Goal: Information Seeking & Learning: Check status

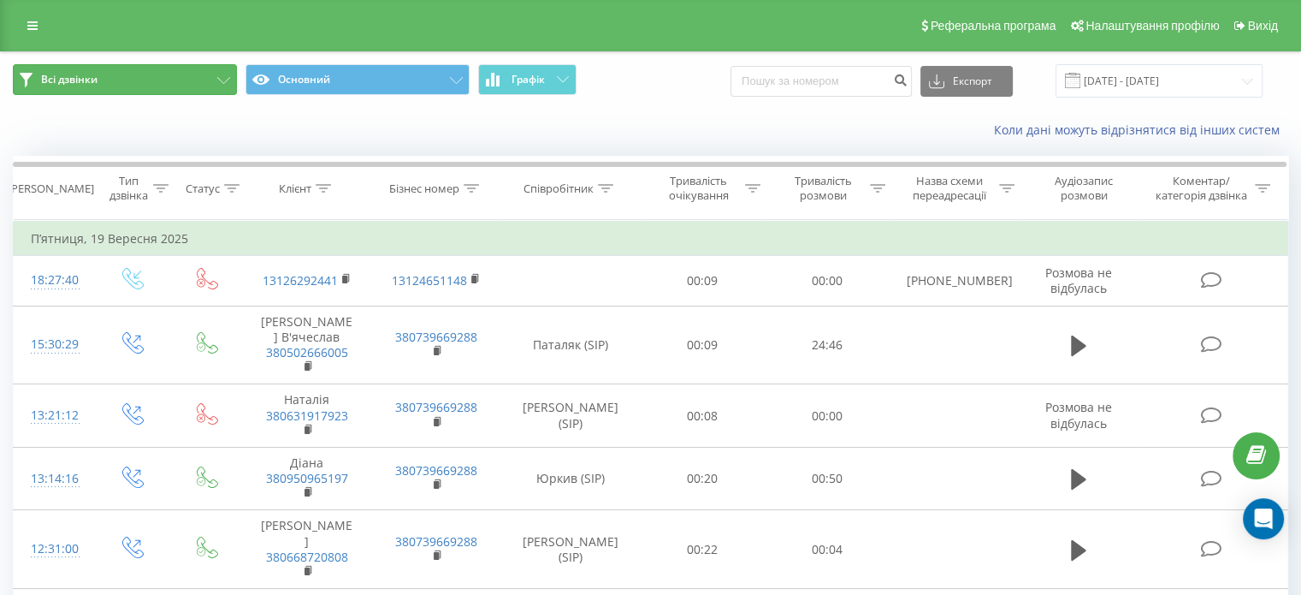
click at [185, 86] on button "Всі дзвінки" at bounding box center [125, 79] width 224 height 31
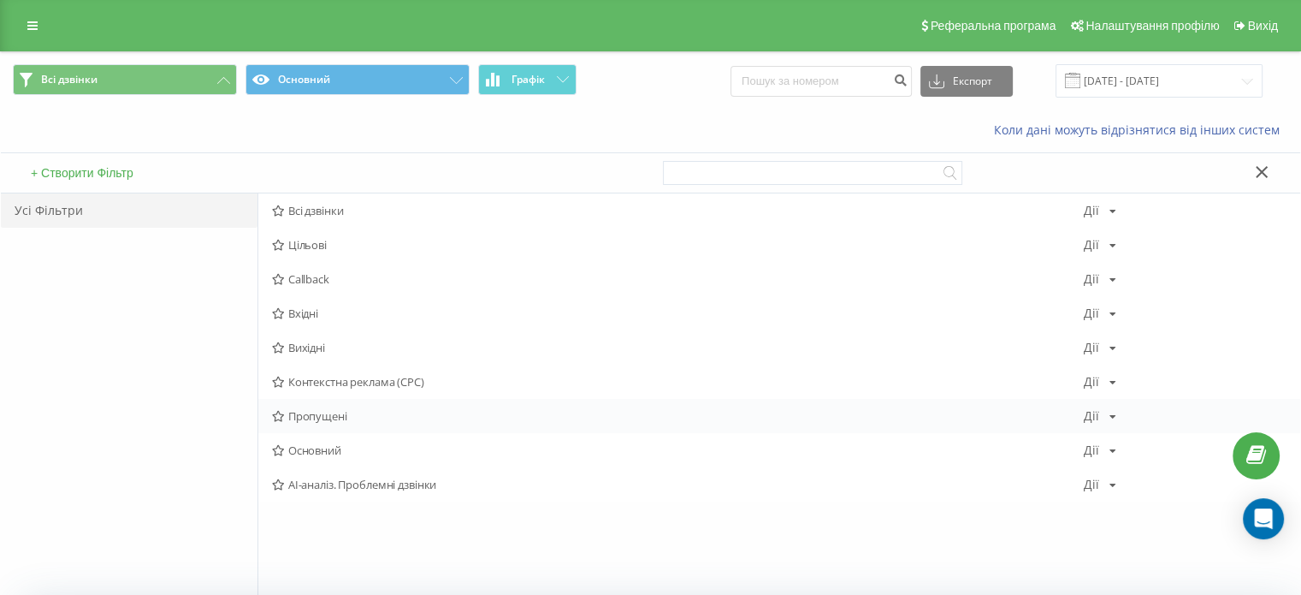
click at [326, 410] on span "Пропущені" at bounding box center [678, 416] width 812 height 12
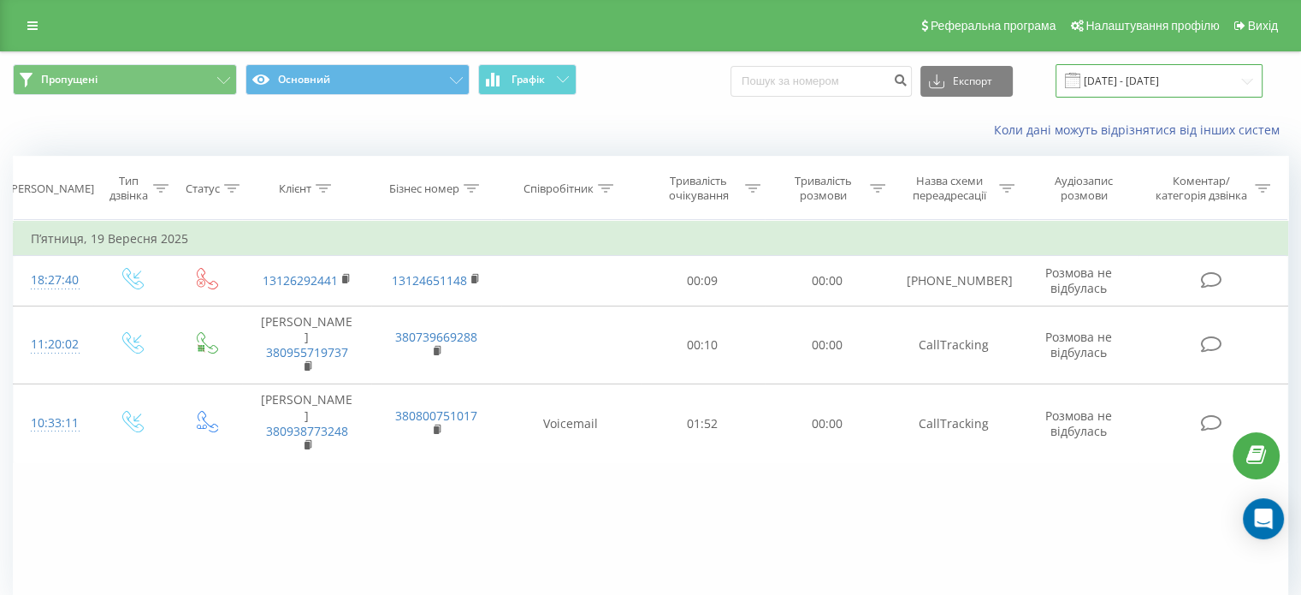
click at [1160, 80] on input "19.09.2025 - 19.09.2025" at bounding box center [1159, 80] width 207 height 33
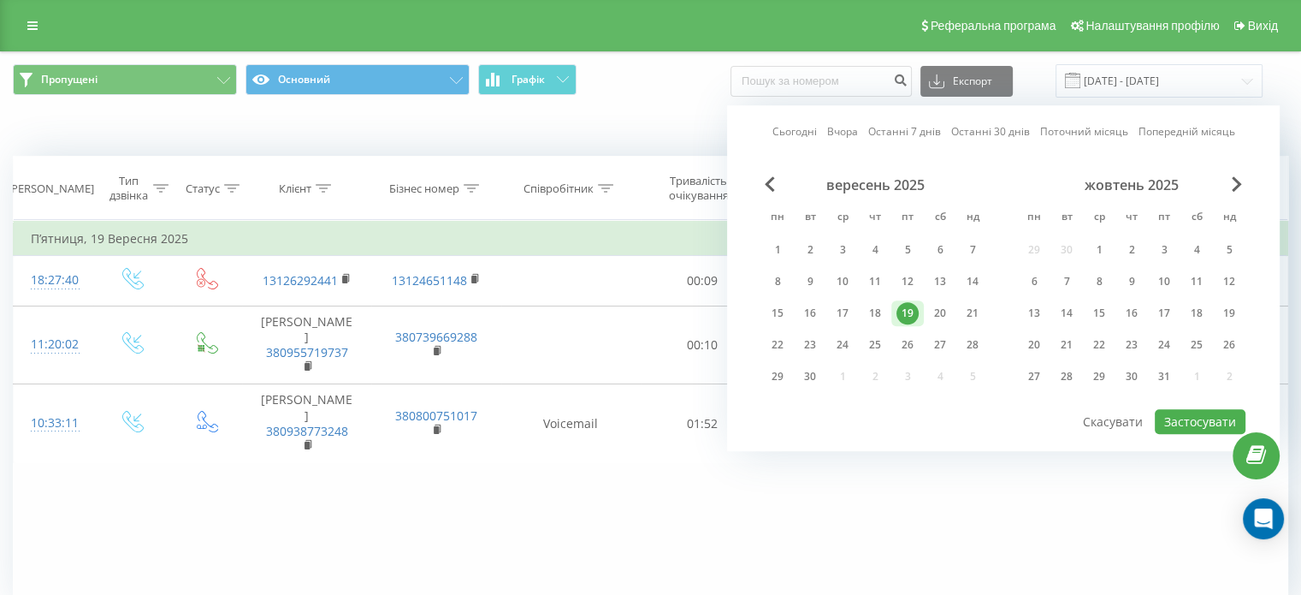
click at [910, 307] on div "19" at bounding box center [908, 313] width 22 height 22
click at [781, 336] on div "22" at bounding box center [778, 345] width 22 height 22
click at [1212, 427] on button "Застосувати" at bounding box center [1200, 421] width 91 height 25
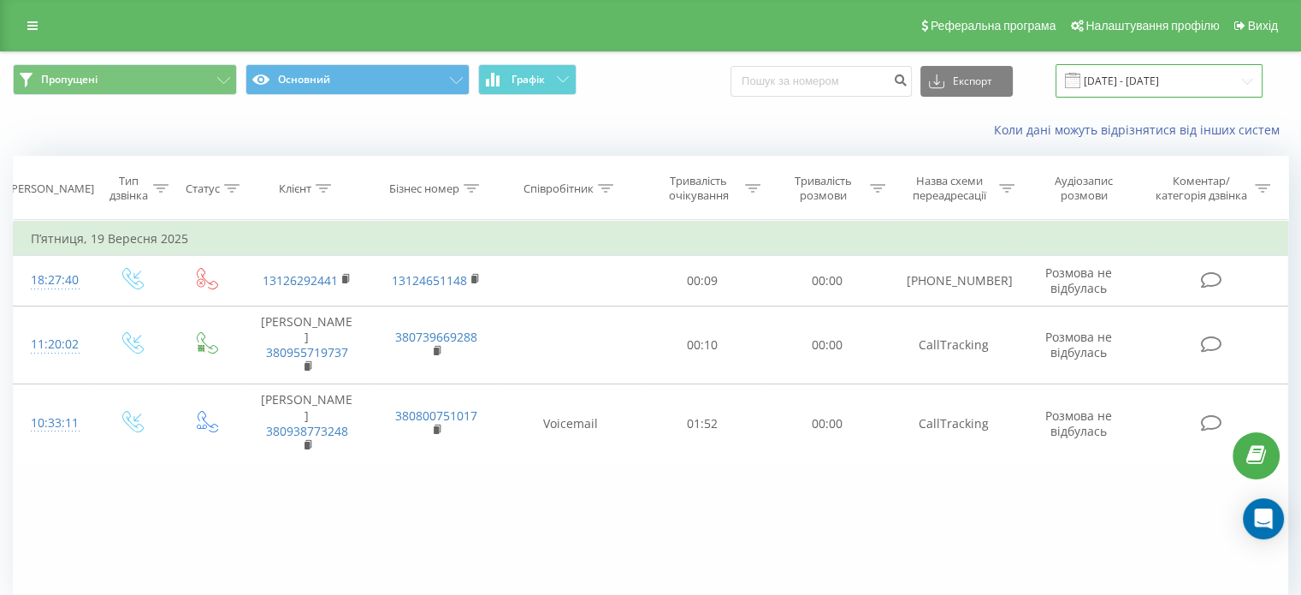
click at [1126, 92] on input "19.09.2025 - 22.09.2025" at bounding box center [1159, 80] width 207 height 33
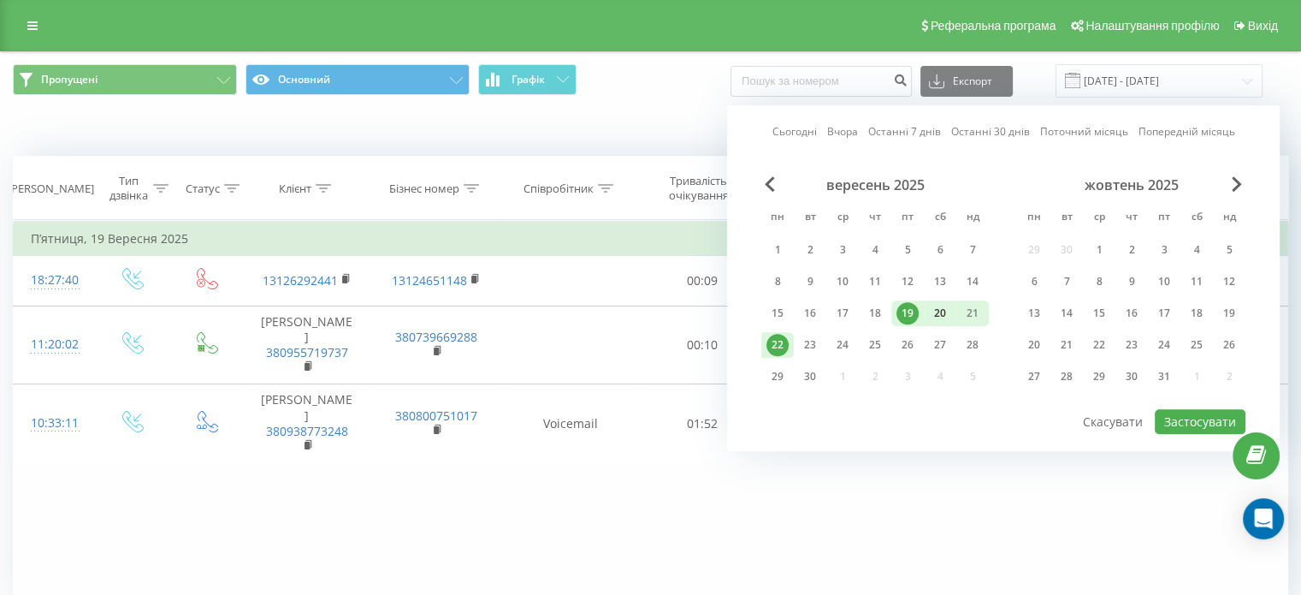
click at [941, 305] on div "20" at bounding box center [940, 313] width 22 height 22
click at [1163, 417] on button "Застосувати" at bounding box center [1200, 421] width 91 height 25
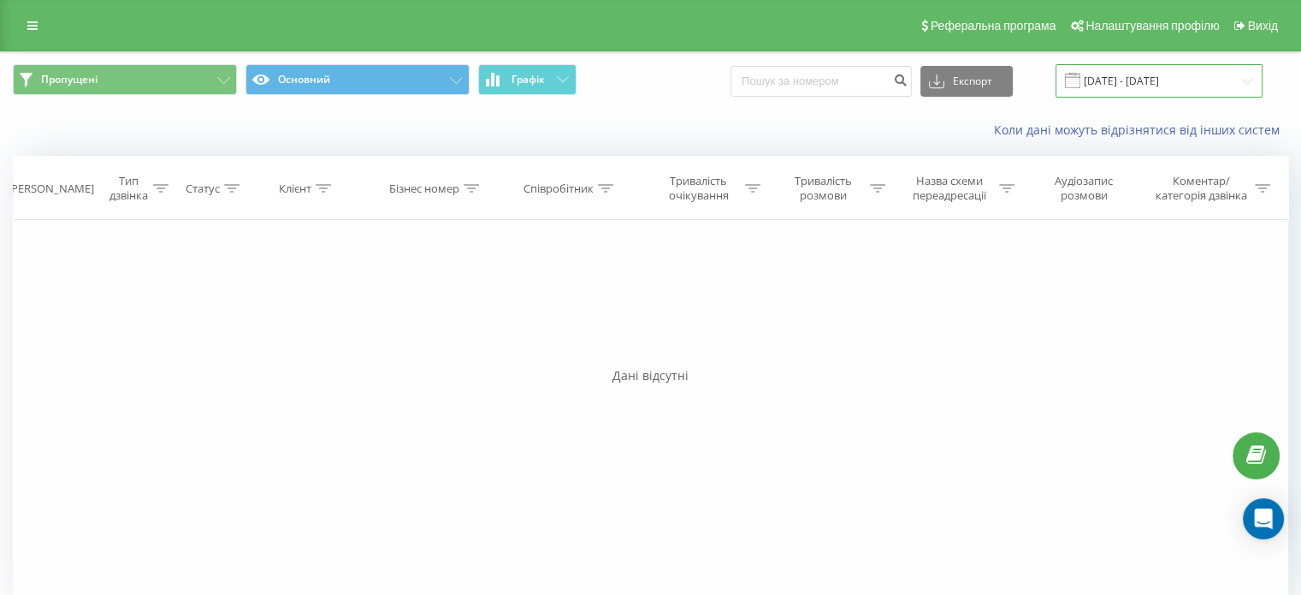
click at [1129, 80] on input "20.09.2025 - 20.09.2025" at bounding box center [1159, 80] width 207 height 33
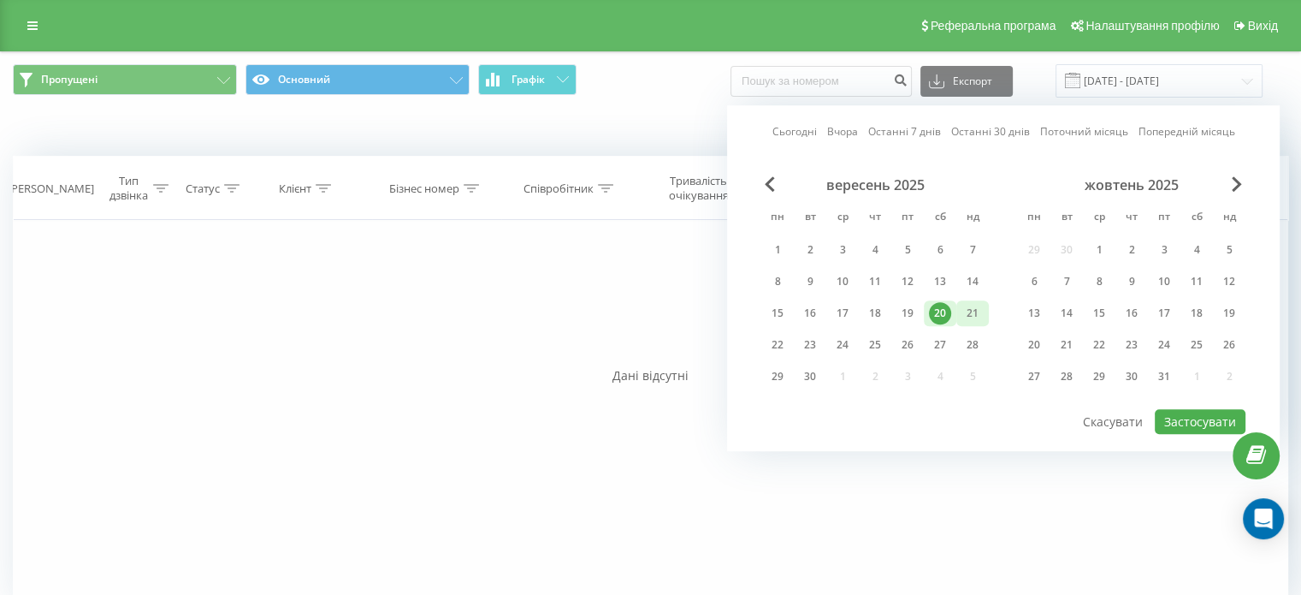
click at [969, 317] on div "21" at bounding box center [973, 313] width 22 height 22
click at [1223, 419] on button "Застосувати" at bounding box center [1200, 421] width 91 height 25
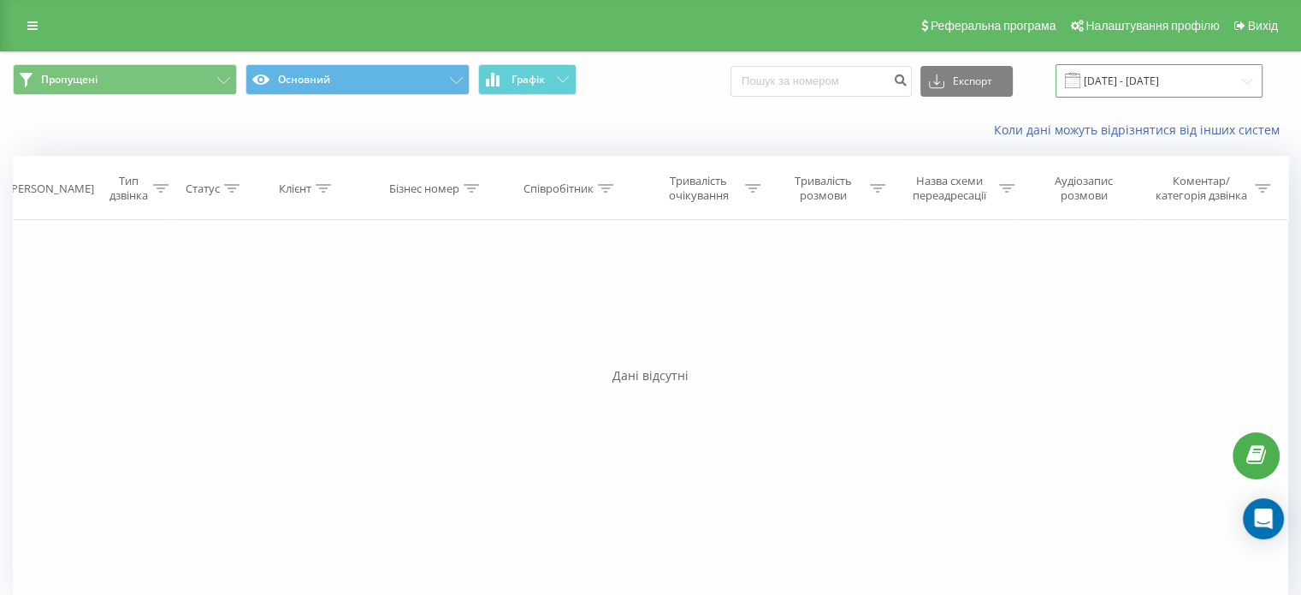
click at [1159, 74] on input "21.09.2025 - 21.09.2025" at bounding box center [1159, 80] width 207 height 33
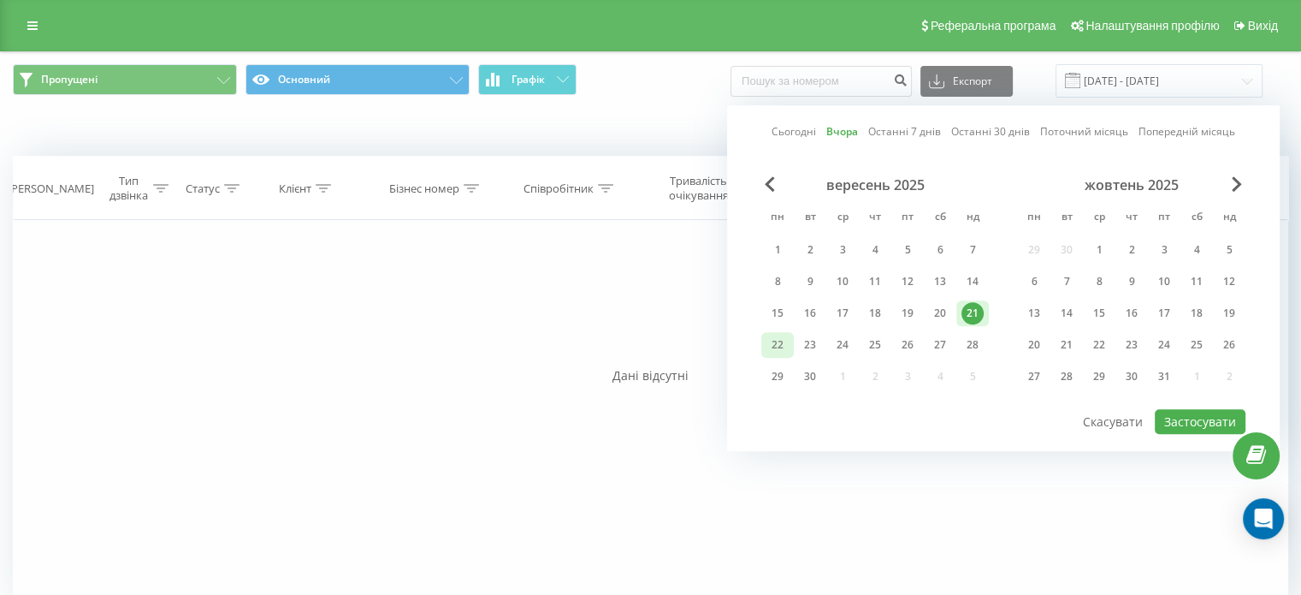
click at [784, 338] on div "22" at bounding box center [778, 345] width 22 height 22
click at [1184, 422] on button "Застосувати" at bounding box center [1200, 421] width 91 height 25
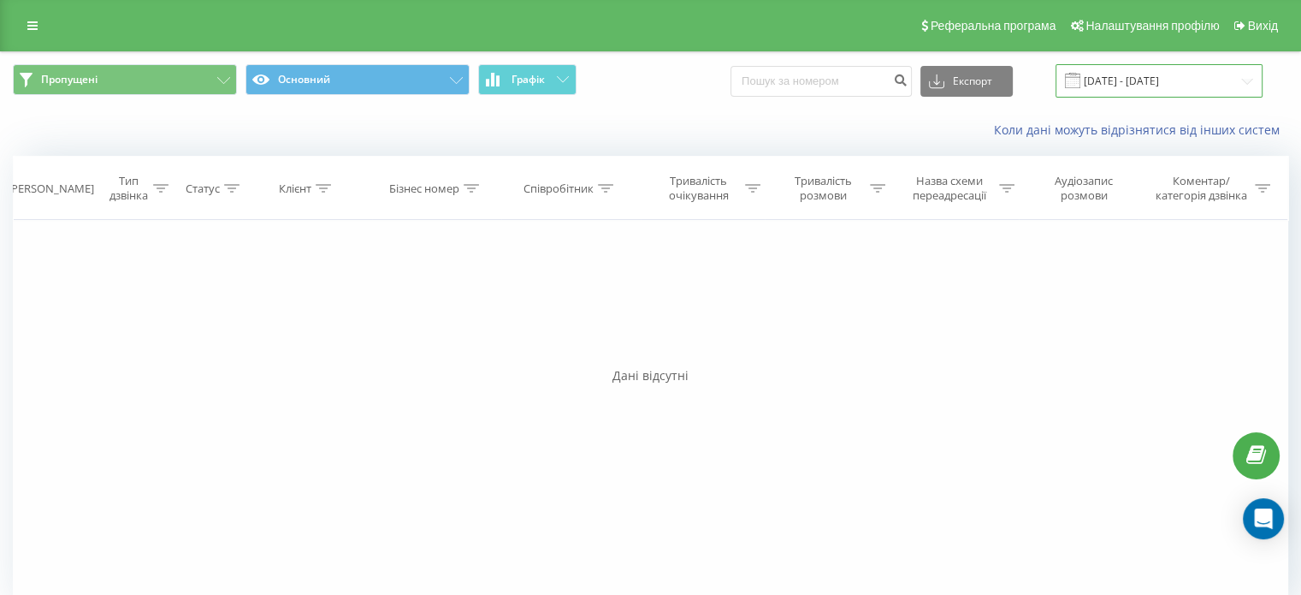
click at [1147, 91] on input "[DATE] - [DATE]" at bounding box center [1159, 80] width 207 height 33
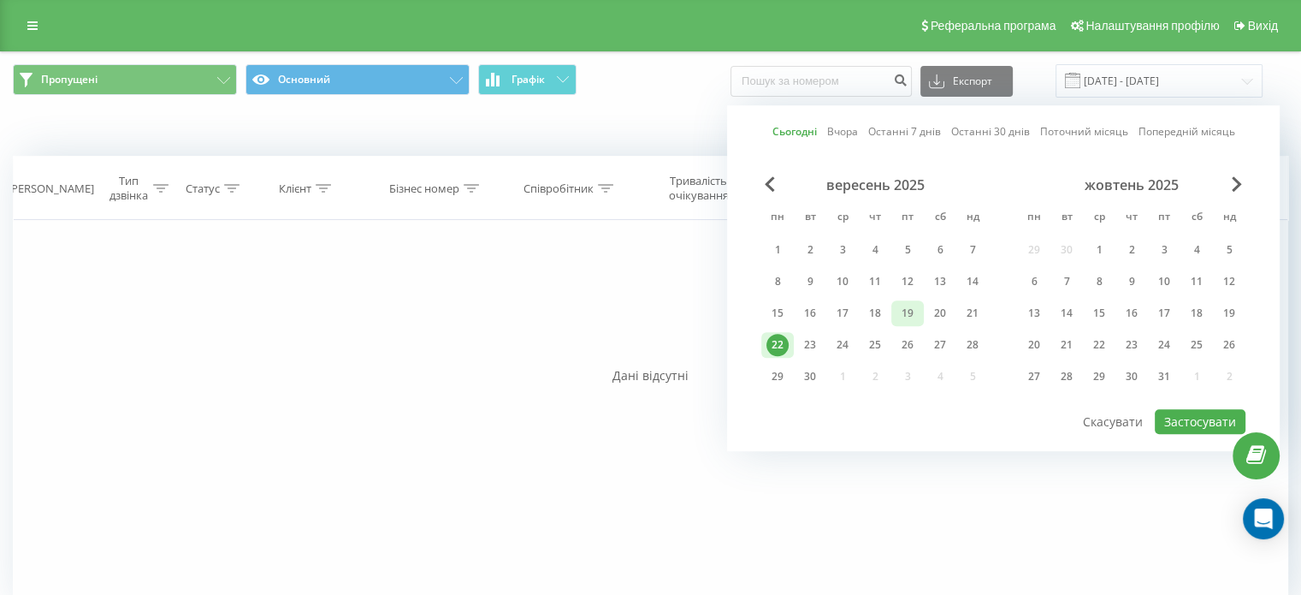
click at [901, 304] on div "19" at bounding box center [908, 313] width 22 height 22
click at [1170, 417] on button "Застосувати" at bounding box center [1200, 421] width 91 height 25
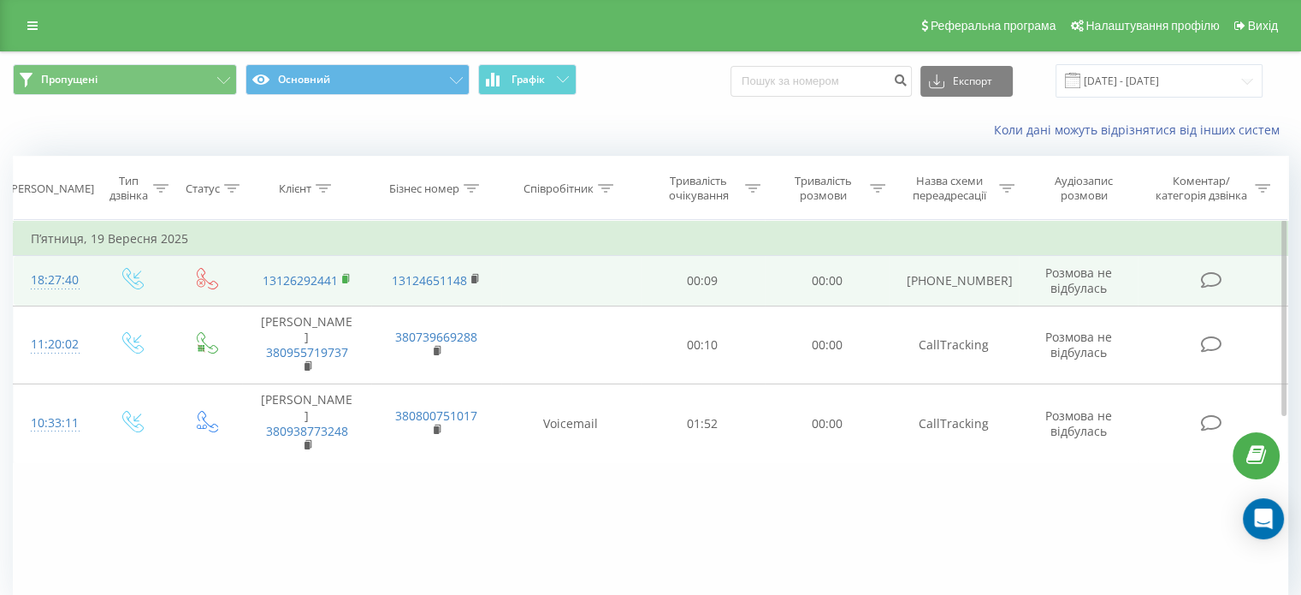
click at [351, 279] on icon at bounding box center [346, 279] width 9 height 12
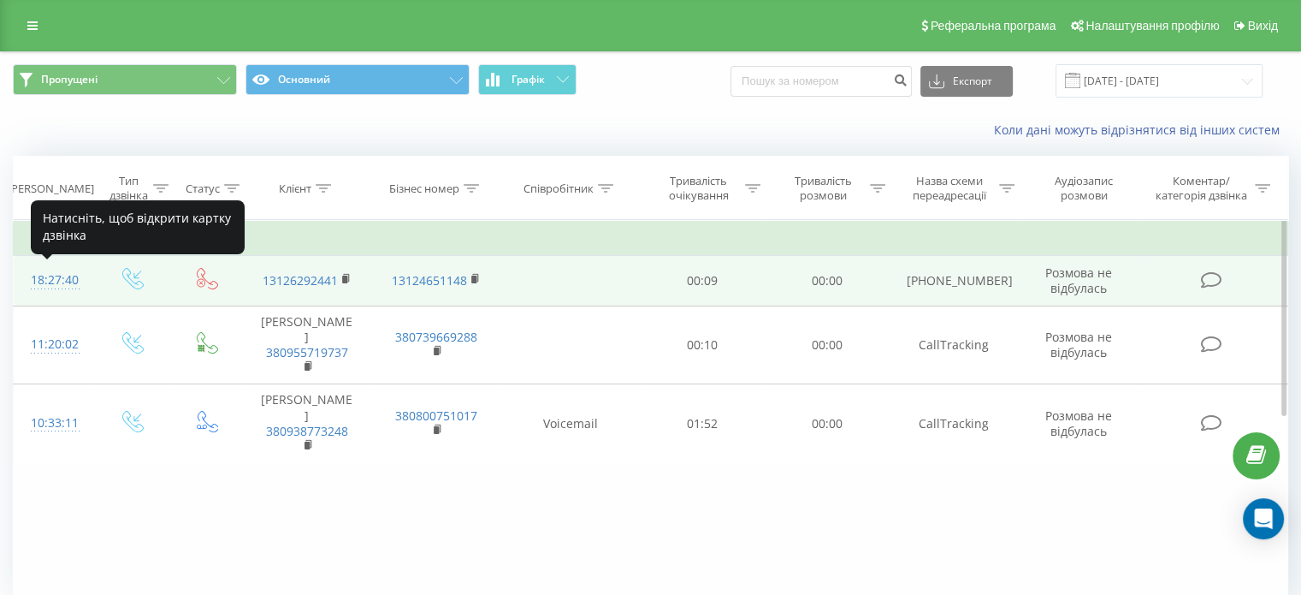
click at [59, 280] on div "18:27:40" at bounding box center [53, 280] width 45 height 33
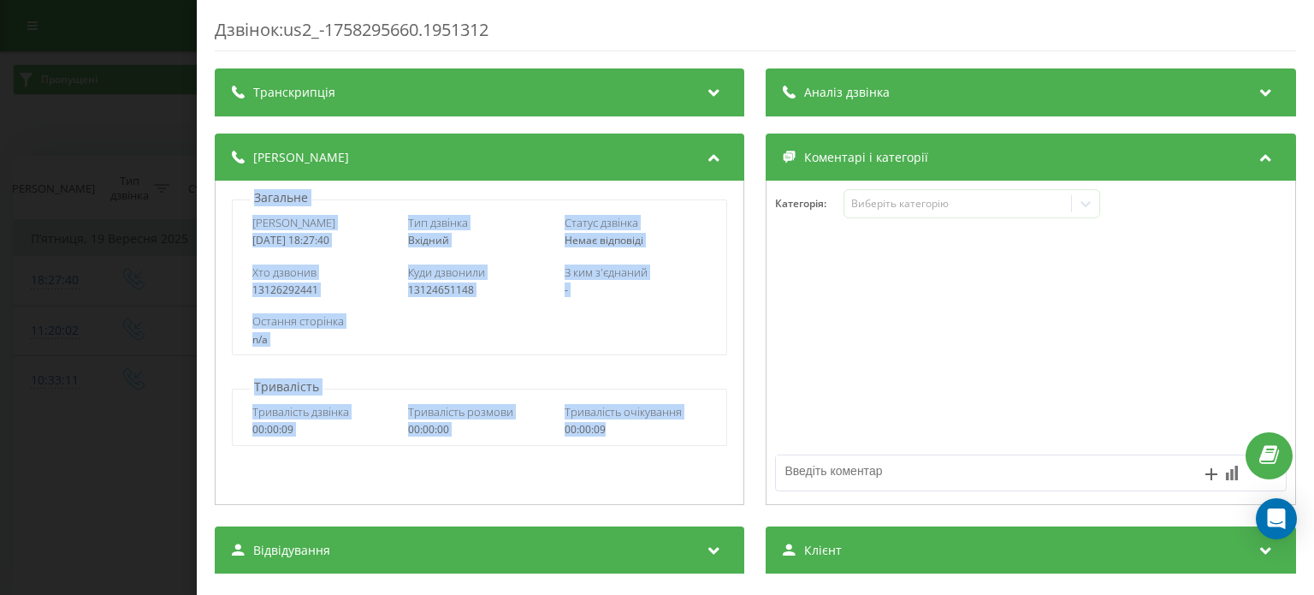
drag, startPoint x: 233, startPoint y: 191, endPoint x: 702, endPoint y: 450, distance: 535.8
click at [702, 450] on div "Загальне Дата дзвінка 2025-09-19 18:27:40 Тип дзвінка Вхідний Статус дзвінка Не…" at bounding box center [480, 343] width 530 height 324
copy div "Загальне Дата дзвінка 2025-09-19 18:27:40 Тип дзвінка Вхідний Статус дзвінка Не…"
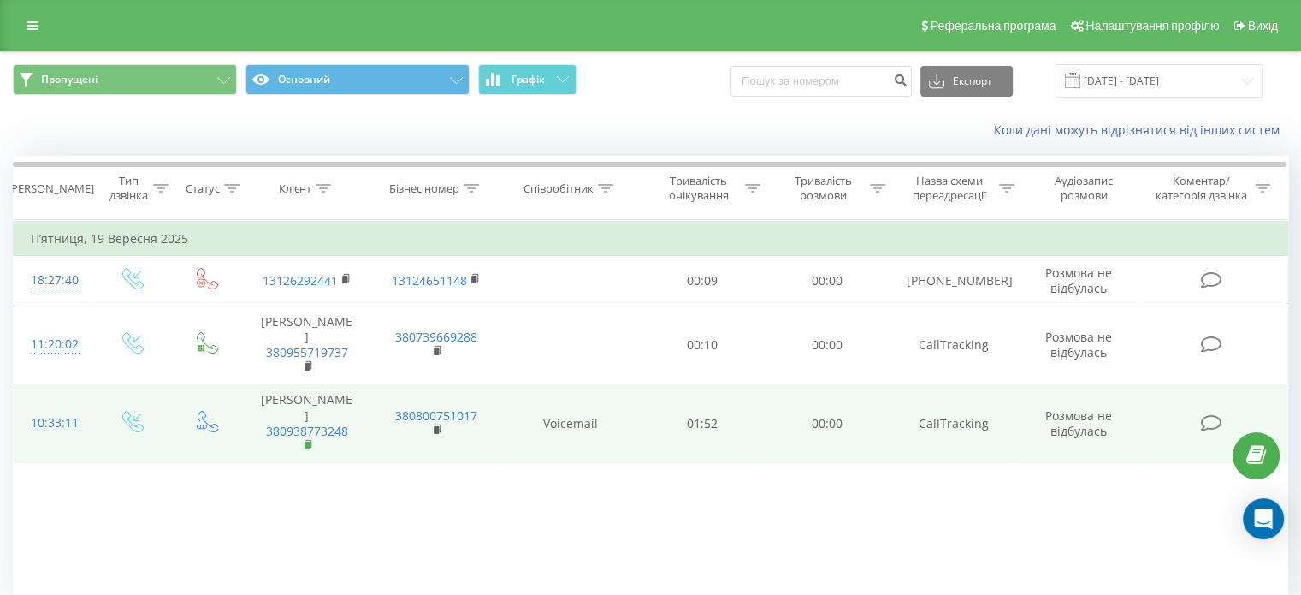
click at [308, 441] on rect at bounding box center [307, 445] width 5 height 8
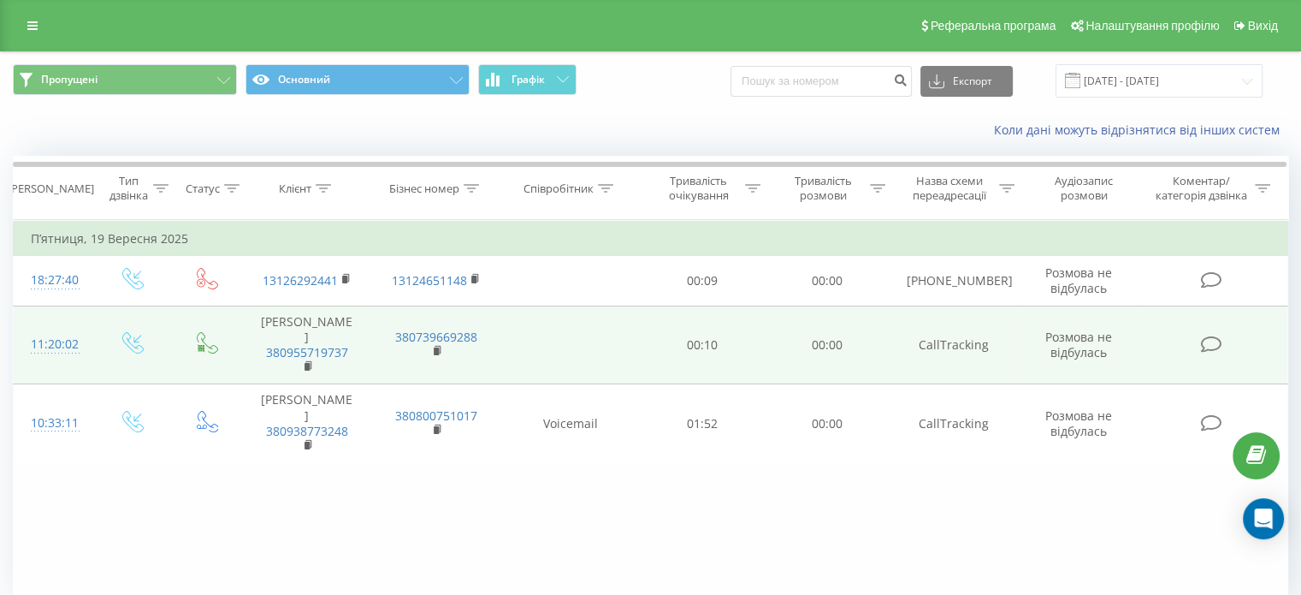
click at [301, 365] on span "380955719737" at bounding box center [306, 360] width 95 height 31
click at [309, 363] on rect at bounding box center [307, 367] width 5 height 8
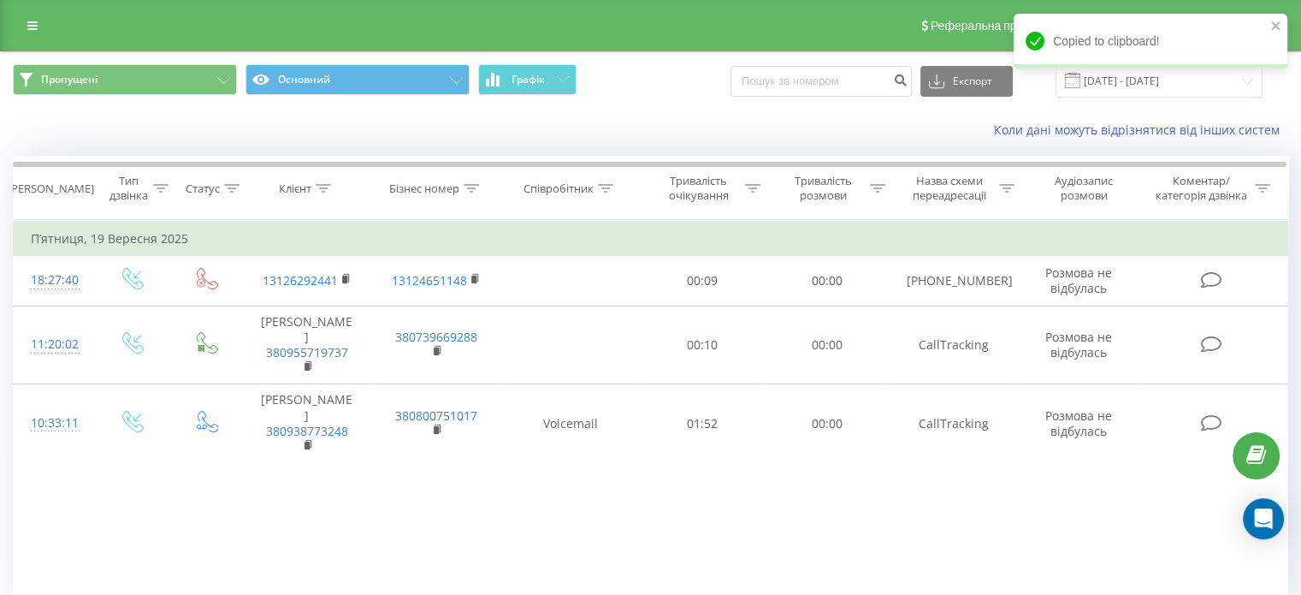
click at [1081, 81] on span at bounding box center [1072, 80] width 15 height 15
click at [1140, 76] on div "Copied to clipboard!" at bounding box center [1151, 47] width 274 height 67
click at [1209, 102] on div "Пропущені Основний Графік Експорт .csv .xls .xlsx 19.09.2025 - 19.09.2025" at bounding box center [651, 80] width 1300 height 57
click at [1277, 27] on icon "close" at bounding box center [1275, 25] width 9 height 9
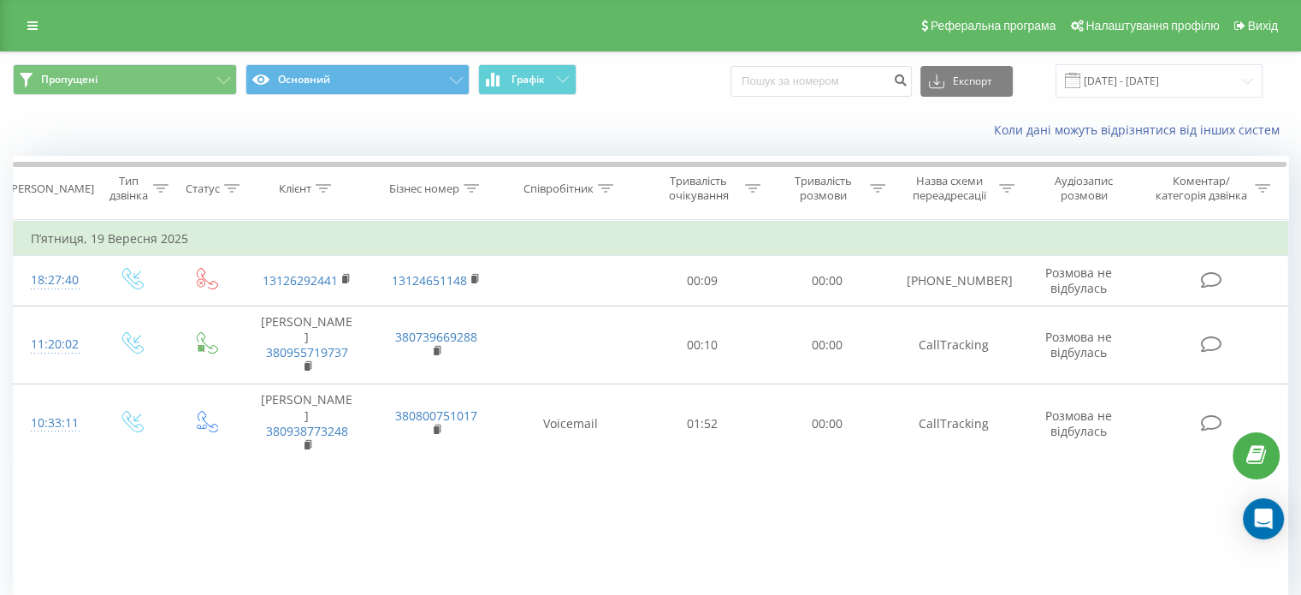
click at [1207, 74] on div "Copied to clipboard!" at bounding box center [1151, 47] width 274 height 67
click at [1240, 80] on input "19.09.2025 - 19.09.2025" at bounding box center [1159, 80] width 207 height 33
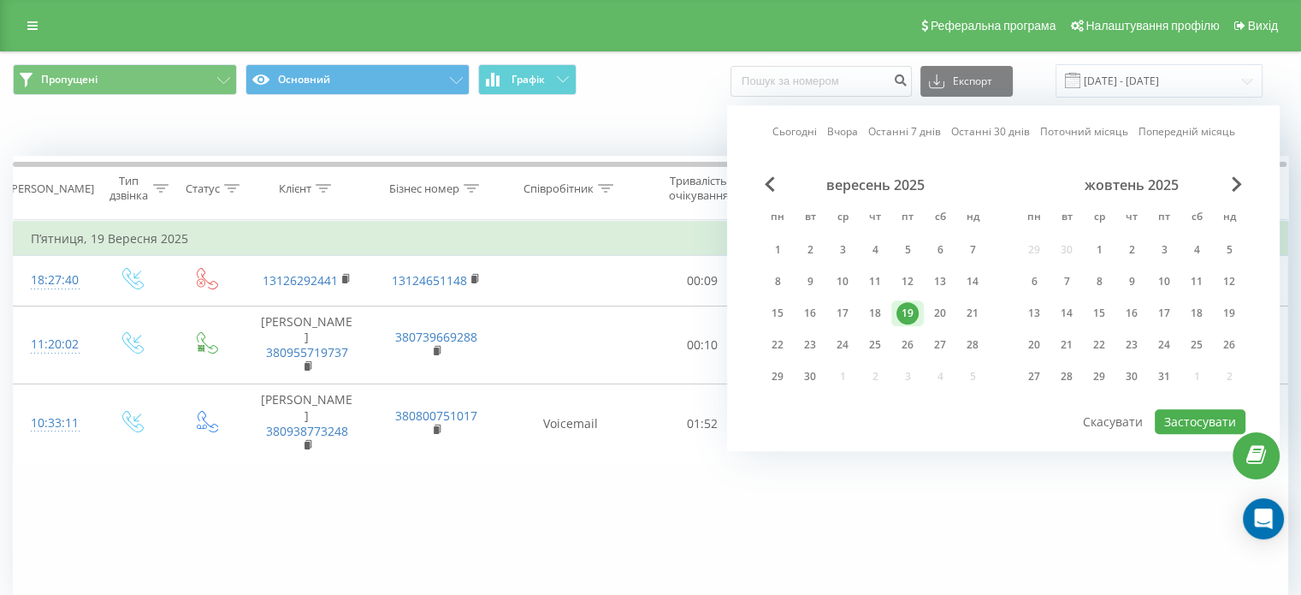
drag, startPoint x: 941, startPoint y: 311, endPoint x: 1256, endPoint y: 417, distance: 332.3
click at [951, 314] on div "20" at bounding box center [940, 313] width 33 height 26
click at [1220, 415] on button "Застосувати" at bounding box center [1200, 421] width 91 height 25
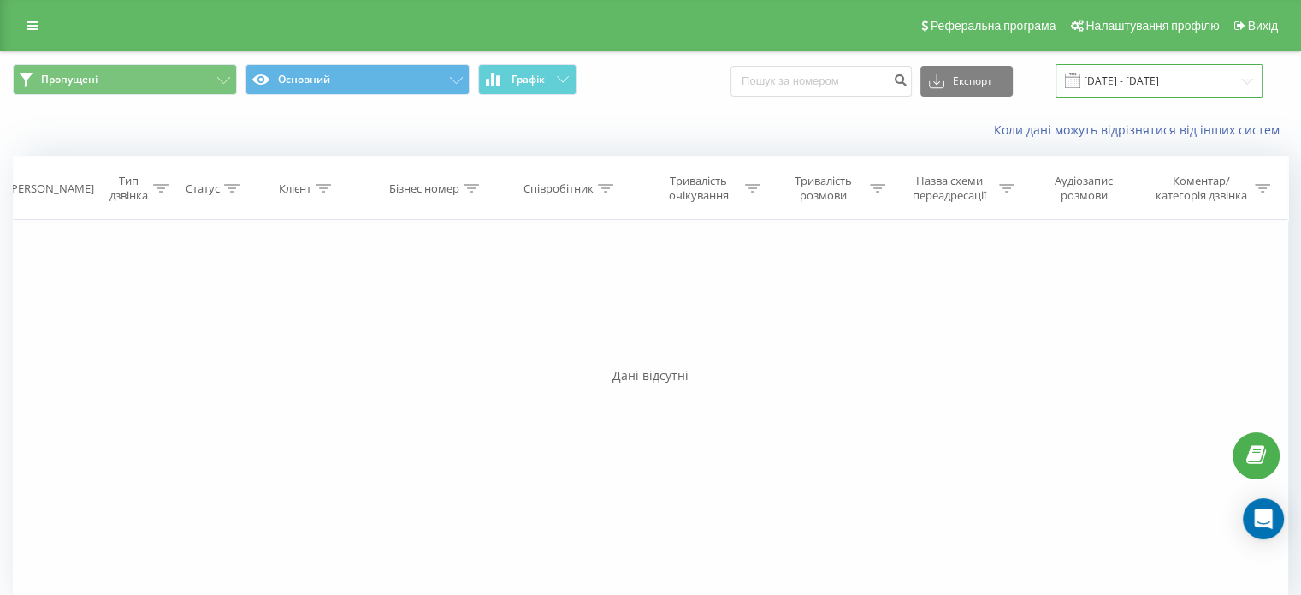
click at [1200, 86] on input "20.09.2025 - 20.09.2025" at bounding box center [1159, 80] width 207 height 33
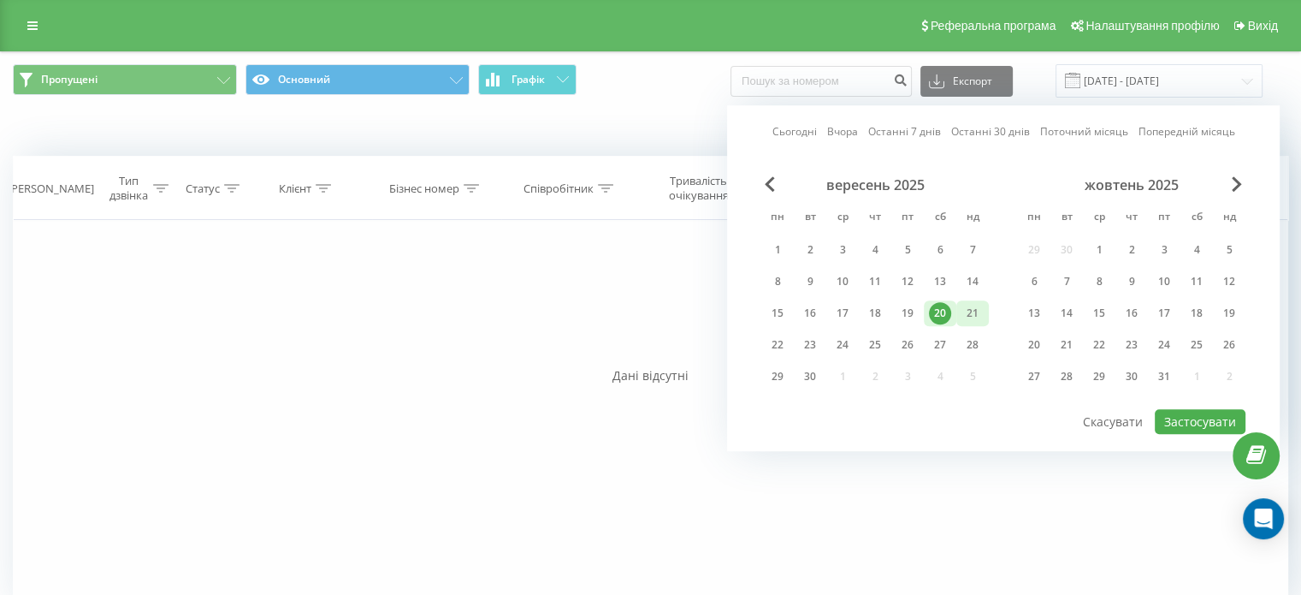
click at [979, 307] on div "21" at bounding box center [973, 313] width 22 height 22
click at [1188, 417] on button "Застосувати" at bounding box center [1200, 421] width 91 height 25
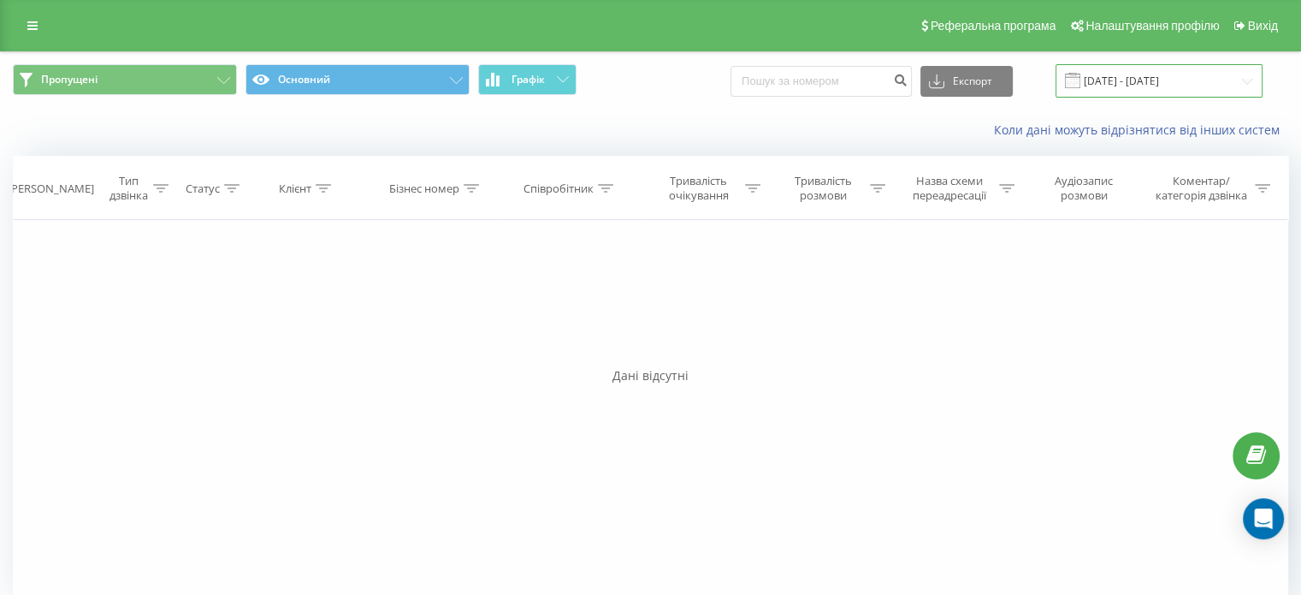
click at [1155, 85] on input "21.09.2025 - 21.09.2025" at bounding box center [1159, 80] width 207 height 33
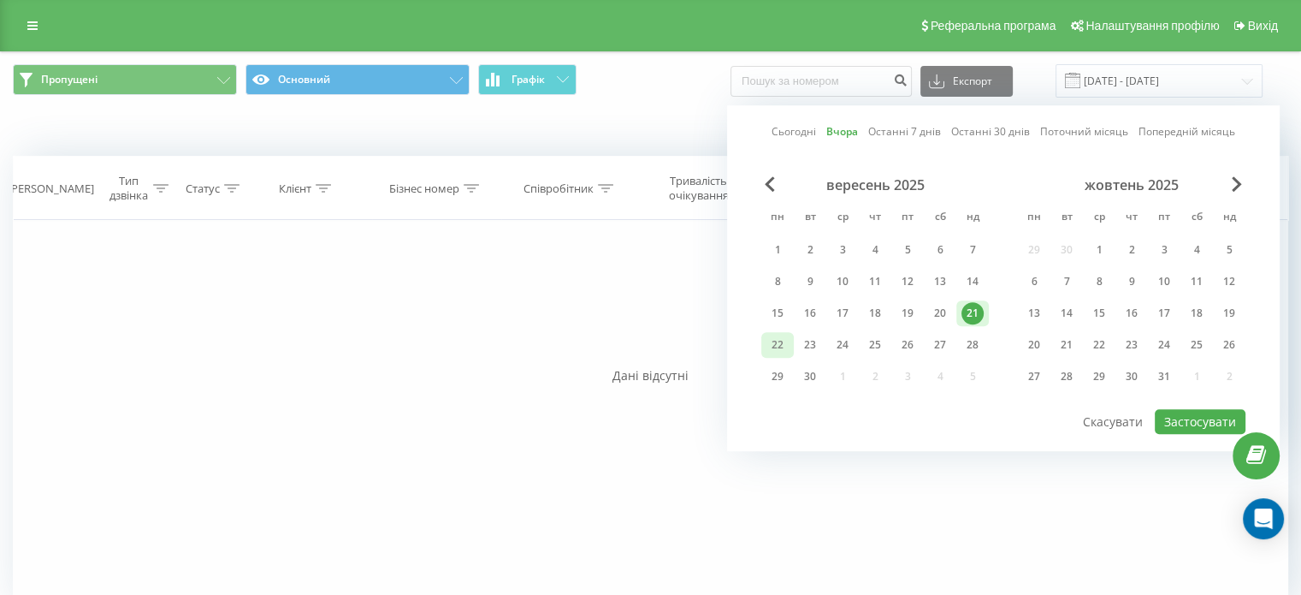
click at [784, 336] on div "22" at bounding box center [778, 345] width 22 height 22
click at [1223, 419] on button "Застосувати" at bounding box center [1200, 421] width 91 height 25
type input "[DATE] - [DATE]"
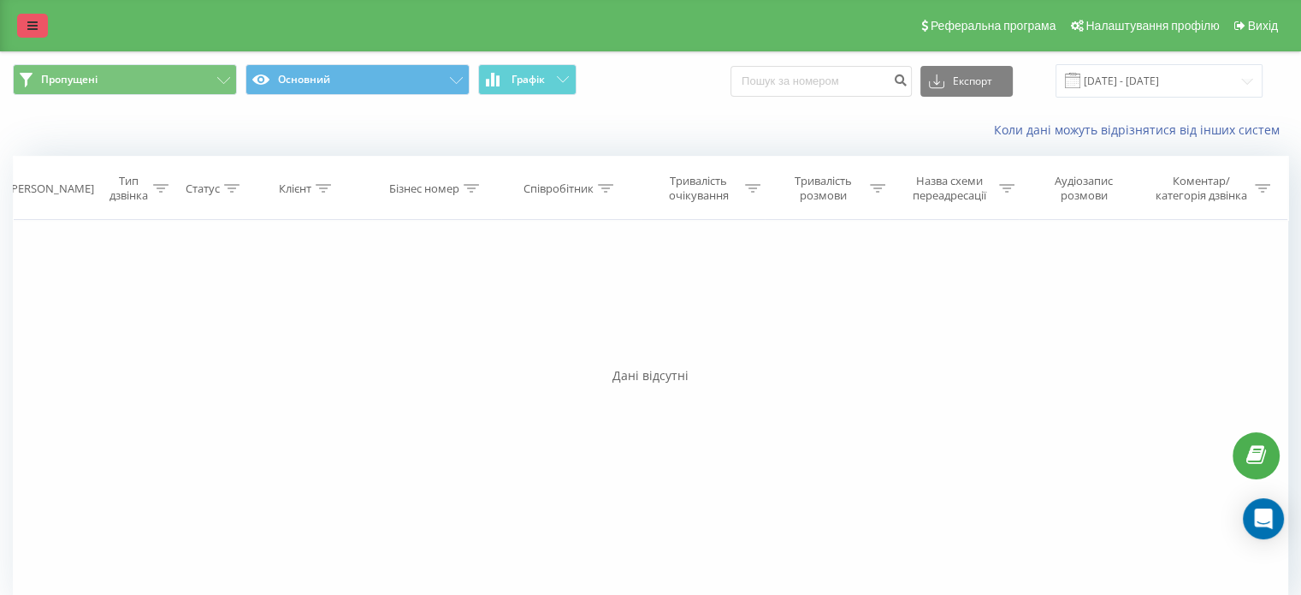
click at [21, 26] on link at bounding box center [32, 26] width 31 height 24
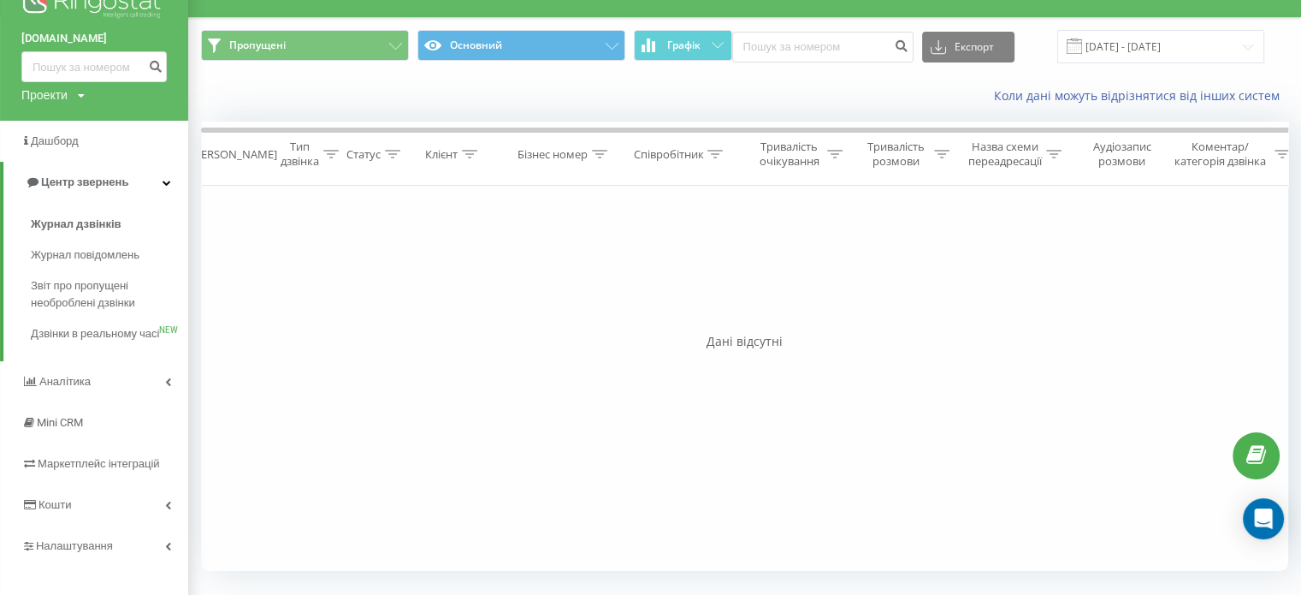
scroll to position [65, 0]
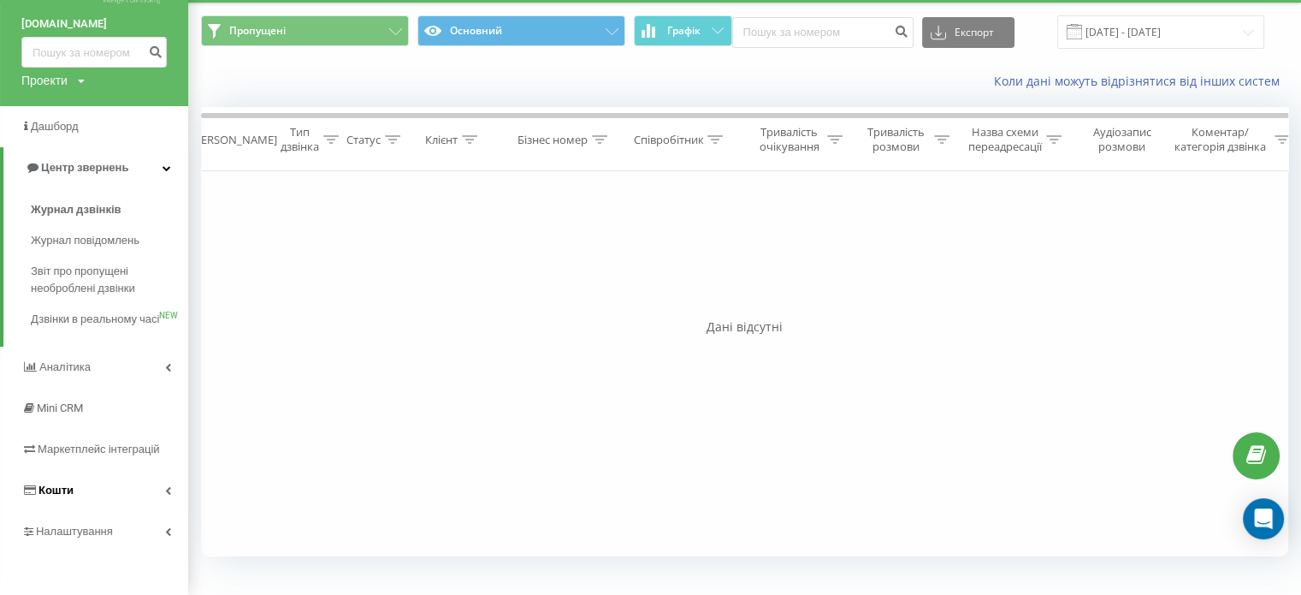
click at [91, 483] on link "Кошти" at bounding box center [94, 490] width 188 height 41
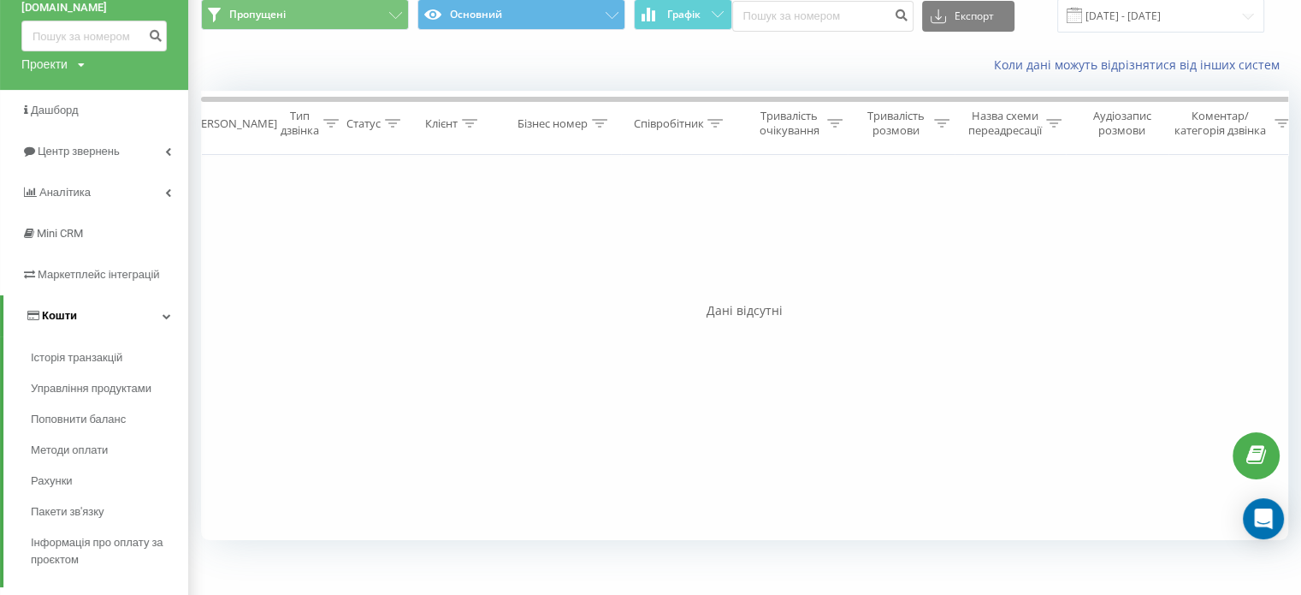
click at [68, 310] on span "Кошти" at bounding box center [59, 315] width 35 height 13
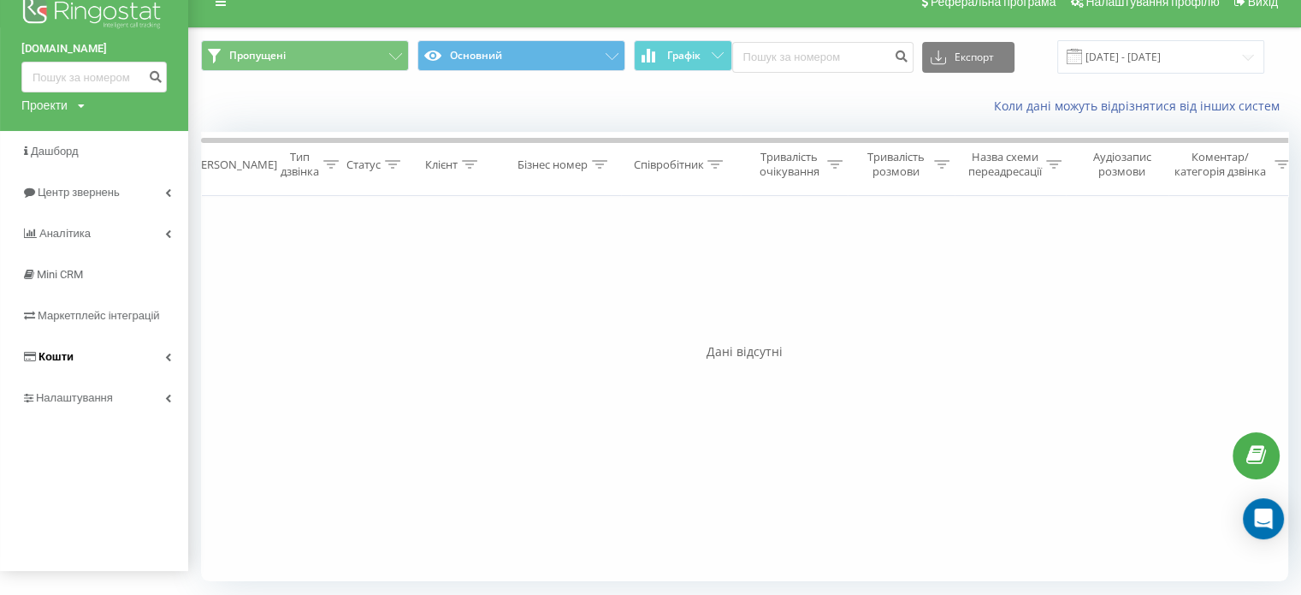
click at [78, 359] on link "Кошти" at bounding box center [94, 356] width 188 height 41
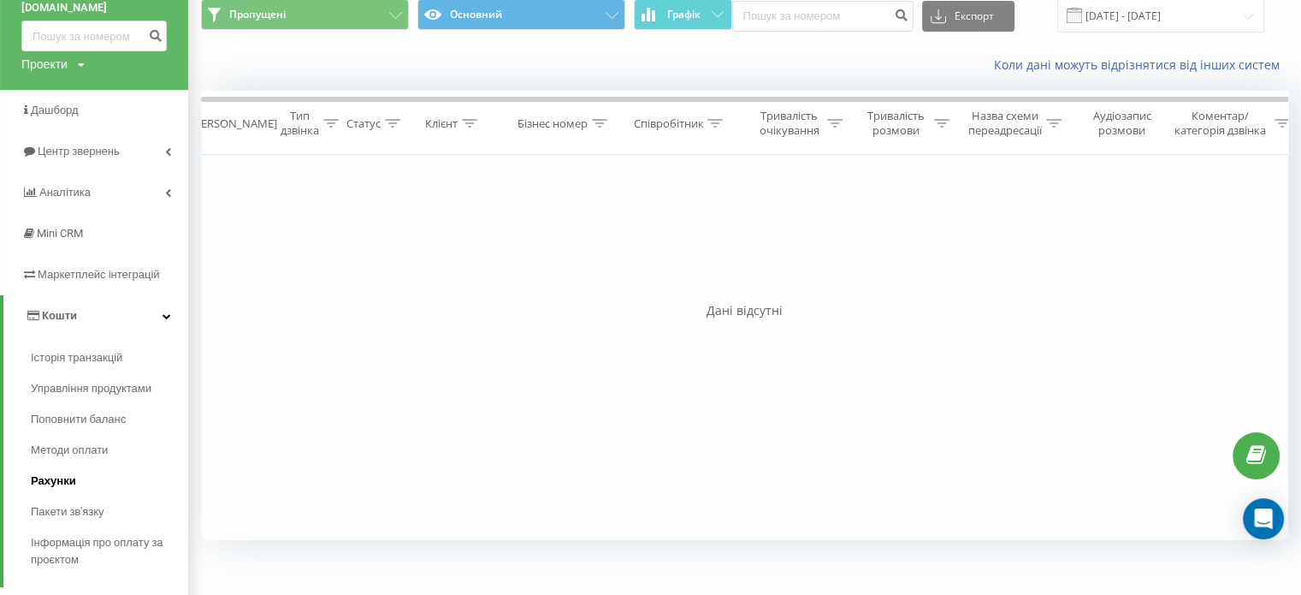
click at [71, 483] on span "Рахунки" at bounding box center [53, 480] width 45 height 17
click at [86, 554] on span "Інформація про оплату за проєктом" at bounding box center [105, 551] width 149 height 34
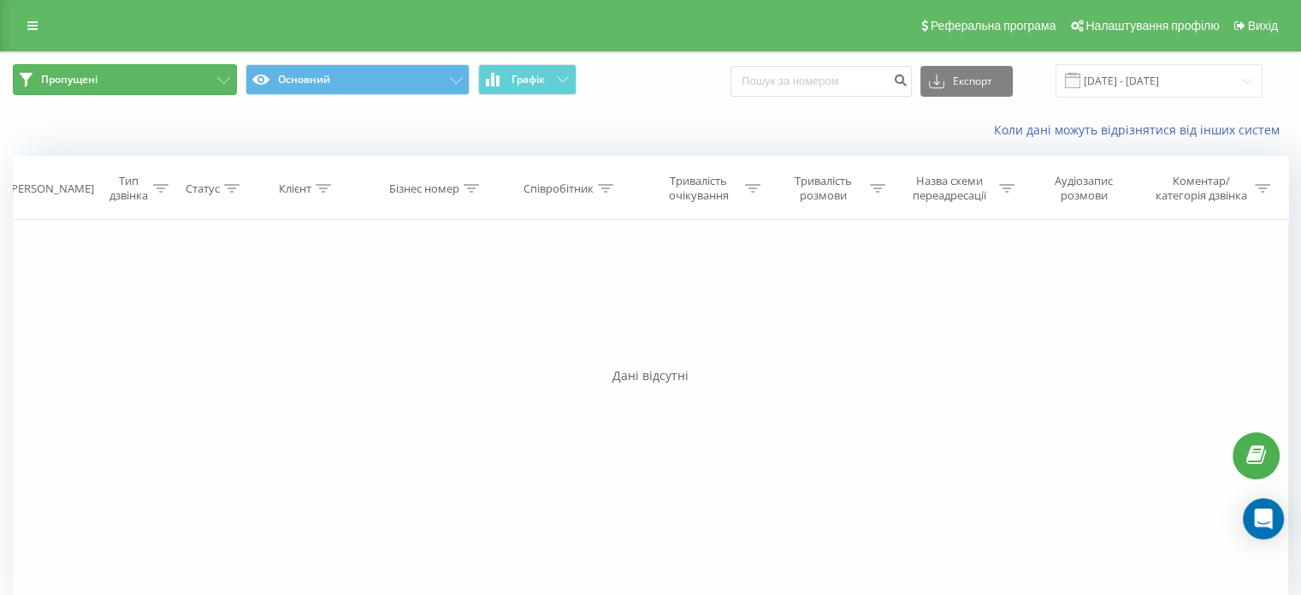
click at [94, 92] on button "Пропущені" at bounding box center [125, 79] width 224 height 31
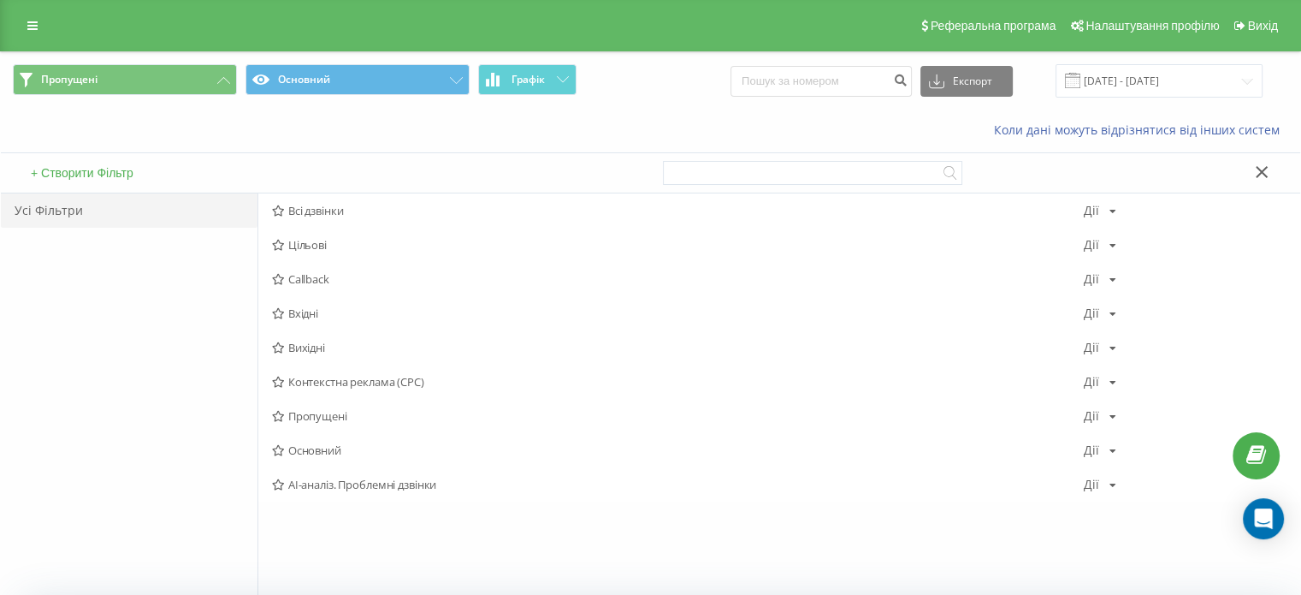
click at [13, 26] on div "Реферальна програма Налаштування профілю Вихід" at bounding box center [650, 25] width 1301 height 51
click at [44, 20] on link at bounding box center [32, 26] width 31 height 24
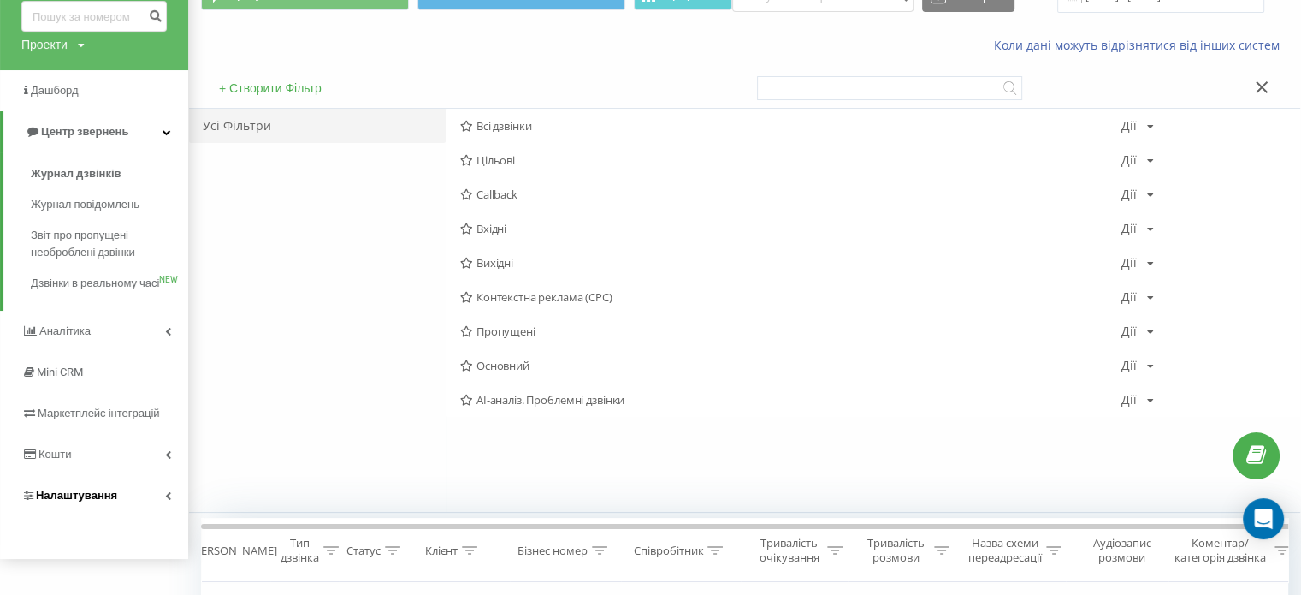
scroll to position [86, 0]
click at [101, 468] on link "Кошти" at bounding box center [94, 453] width 188 height 41
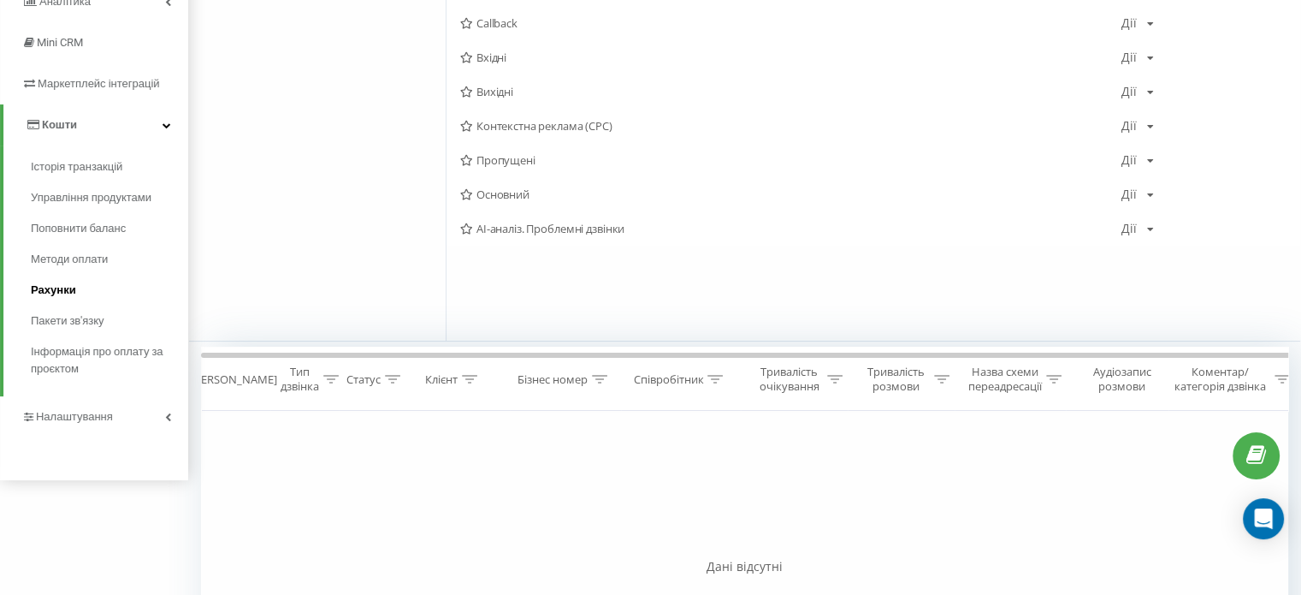
scroll to position [257, 0]
click at [56, 292] on span "Рахунки" at bounding box center [53, 289] width 45 height 17
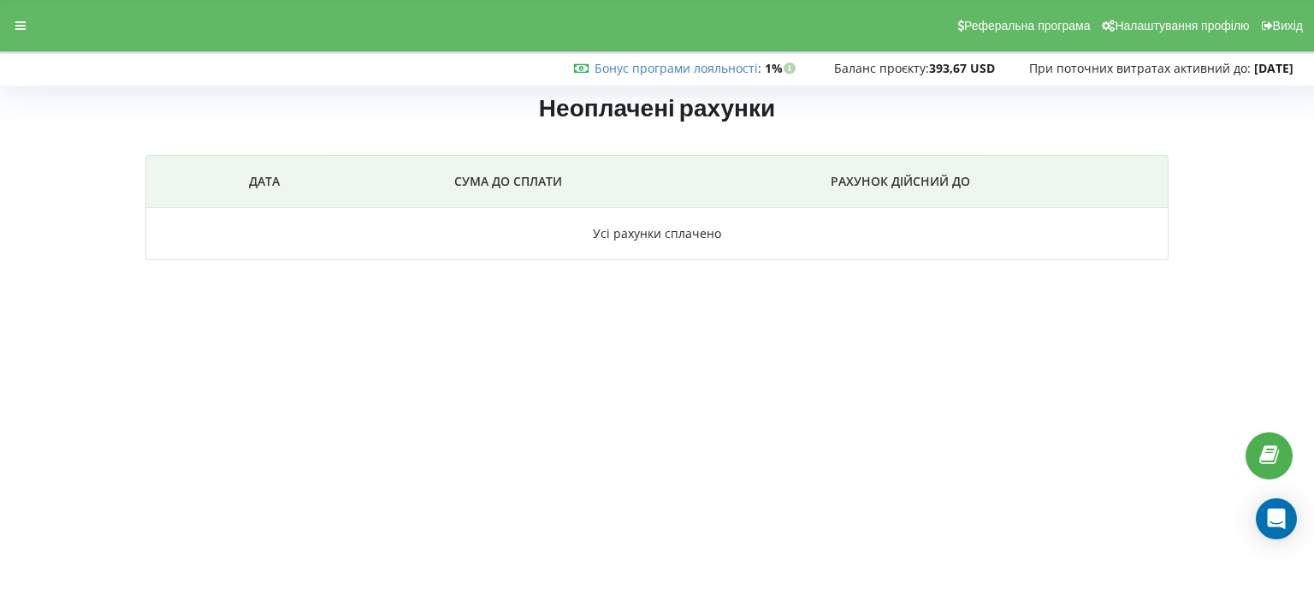
click at [12, 38] on div "Реферальна програма Налаштування профілю Вихід" at bounding box center [657, 25] width 1338 height 51
click at [9, 20] on div at bounding box center [20, 26] width 31 height 24
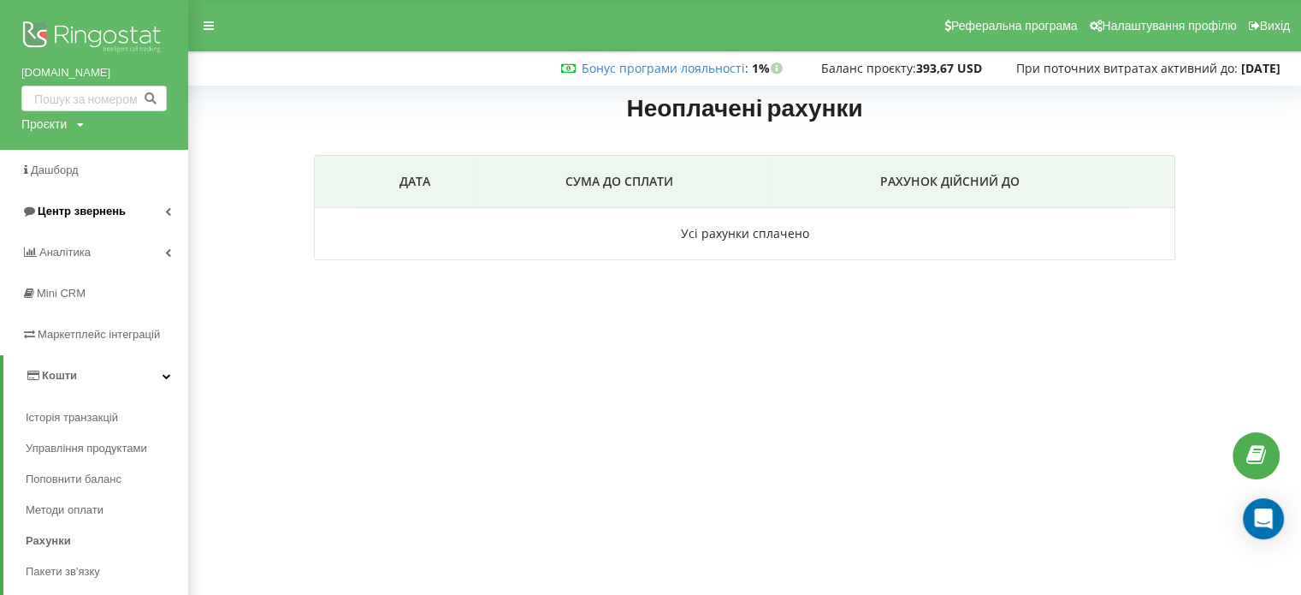
click at [101, 211] on span "Центр звернень" at bounding box center [82, 210] width 88 height 13
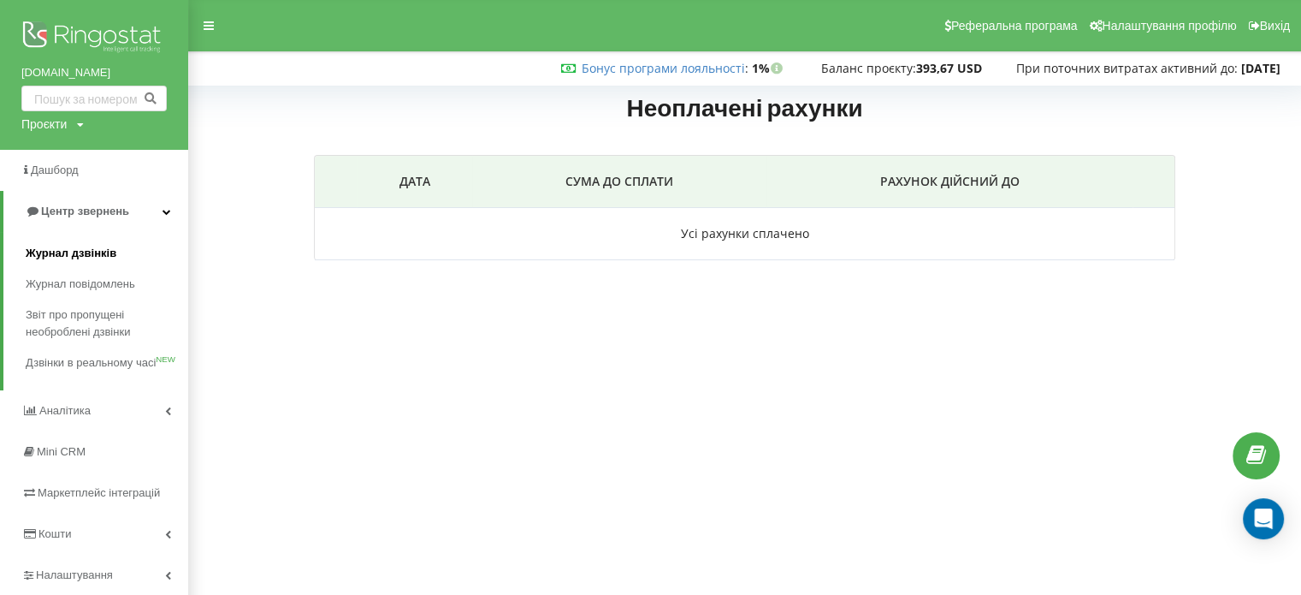
click at [76, 256] on span "Журнал дзвінків" at bounding box center [71, 253] width 91 height 17
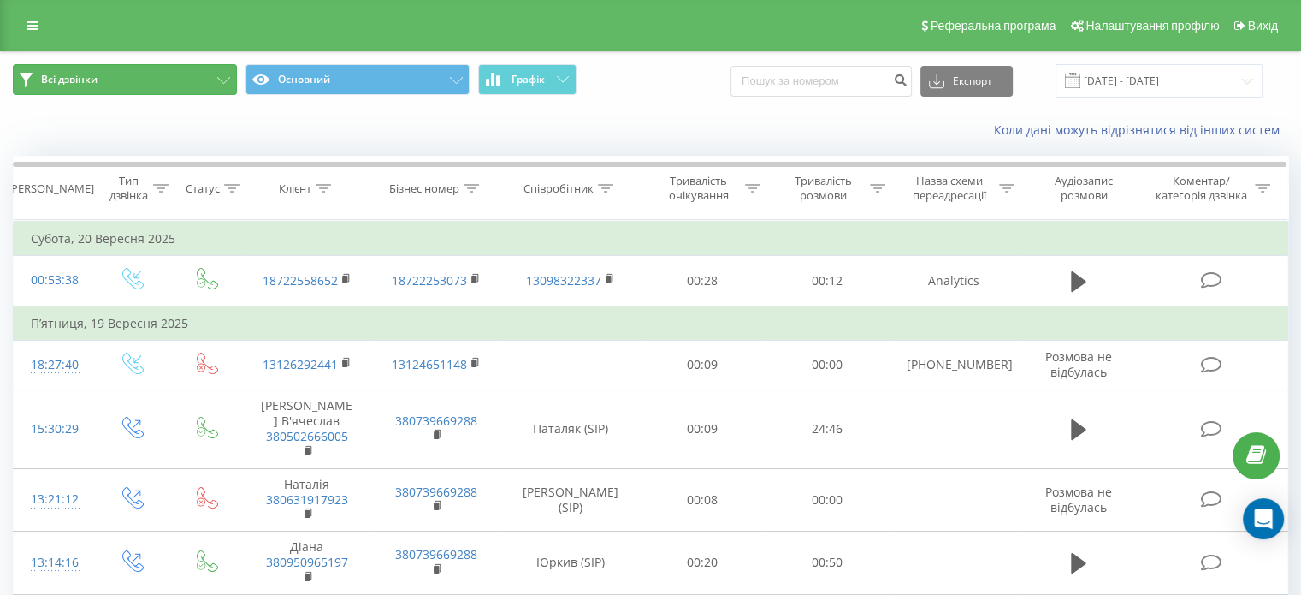
click at [133, 85] on button "Всі дзвінки" at bounding box center [125, 79] width 224 height 31
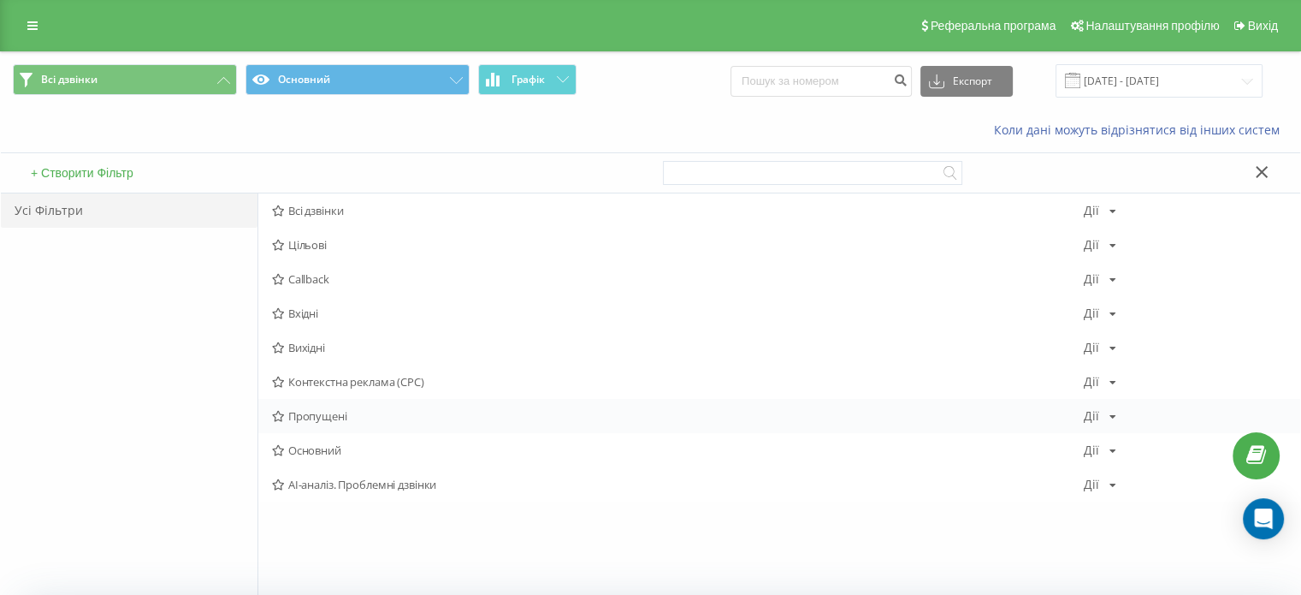
click at [347, 407] on div "Пропущені Дії Редагувати Копіювати Видалити За замовчуванням Поділитися" at bounding box center [779, 416] width 1042 height 34
click at [309, 419] on span "Пропущені" at bounding box center [678, 416] width 812 height 12
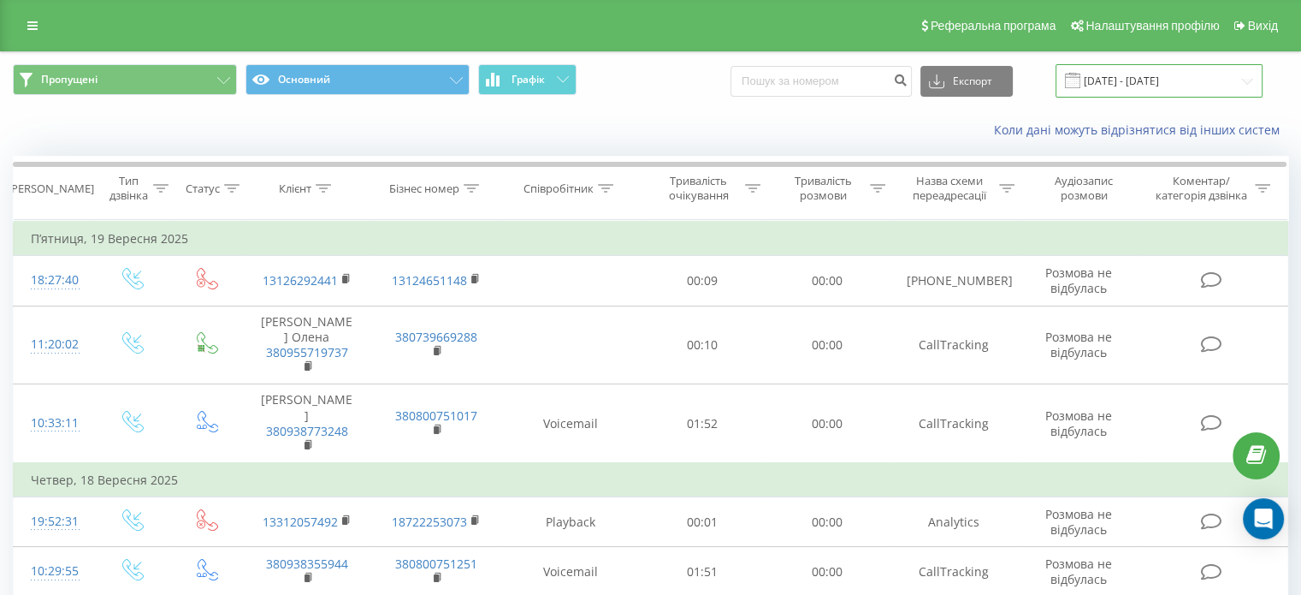
click at [1140, 92] on input "[DATE] - [DATE]" at bounding box center [1159, 80] width 207 height 33
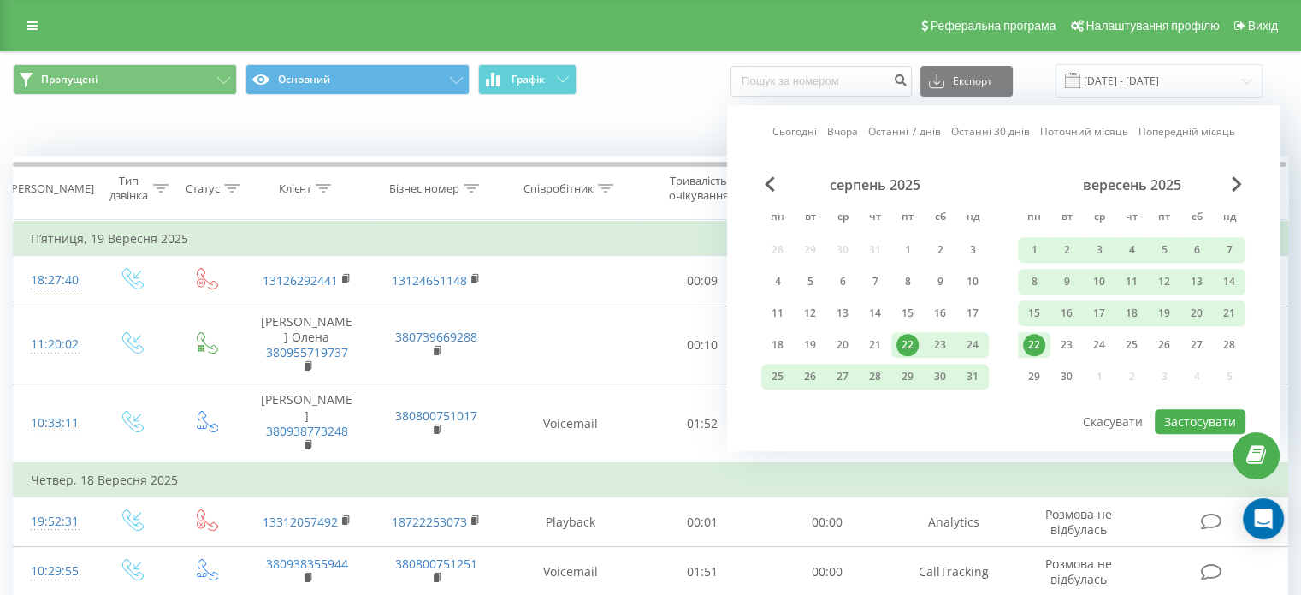
click at [1027, 336] on div "22" at bounding box center [1034, 345] width 22 height 22
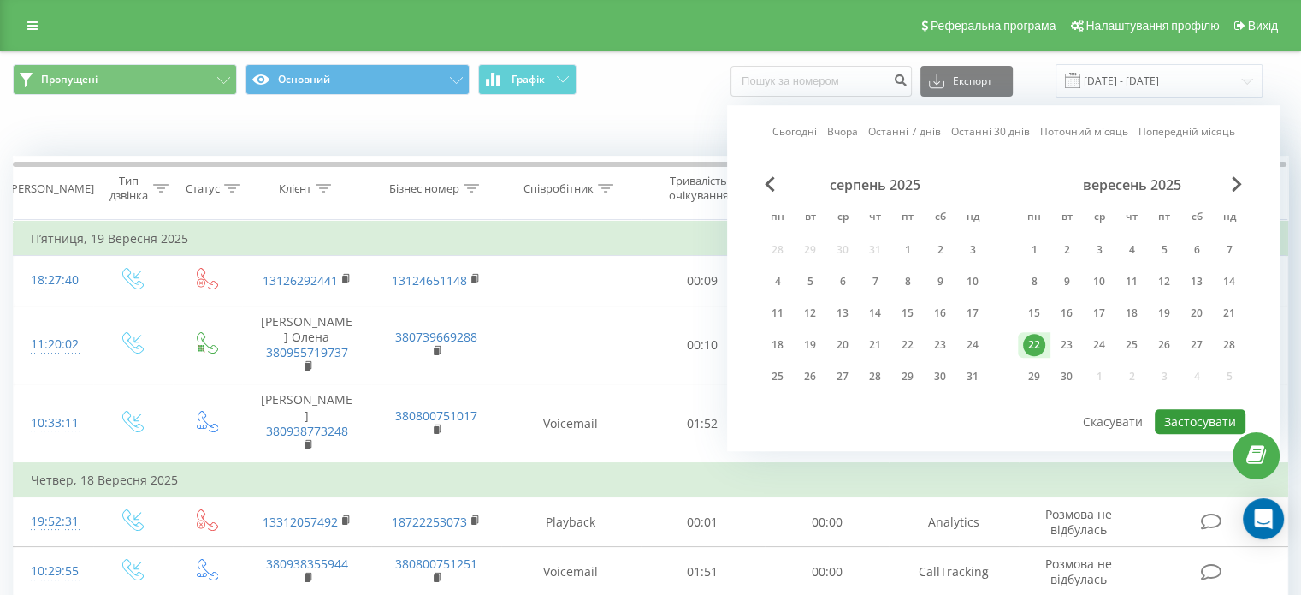
click at [1212, 410] on button "Застосувати" at bounding box center [1200, 421] width 91 height 25
type input "[DATE] - [DATE]"
